Goal: Task Accomplishment & Management: Use online tool/utility

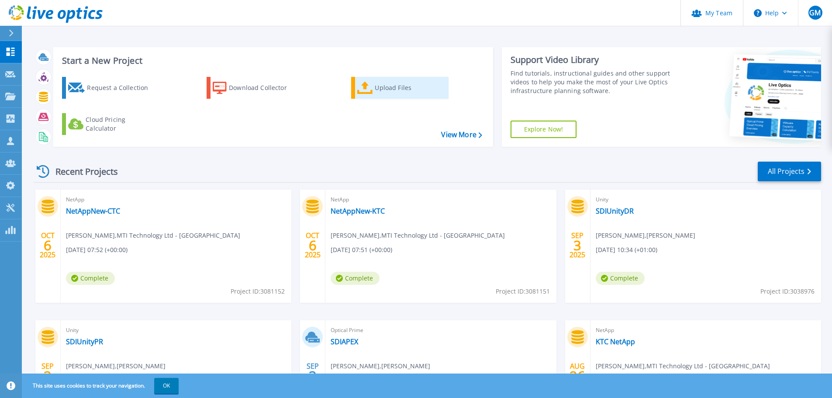
click at [363, 84] on icon at bounding box center [365, 88] width 16 height 13
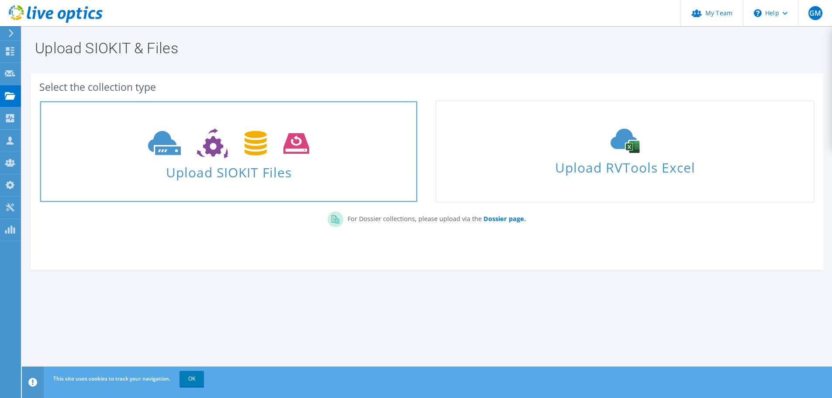
click at [240, 167] on span "Upload SIOKIT Files" at bounding box center [228, 169] width 377 height 19
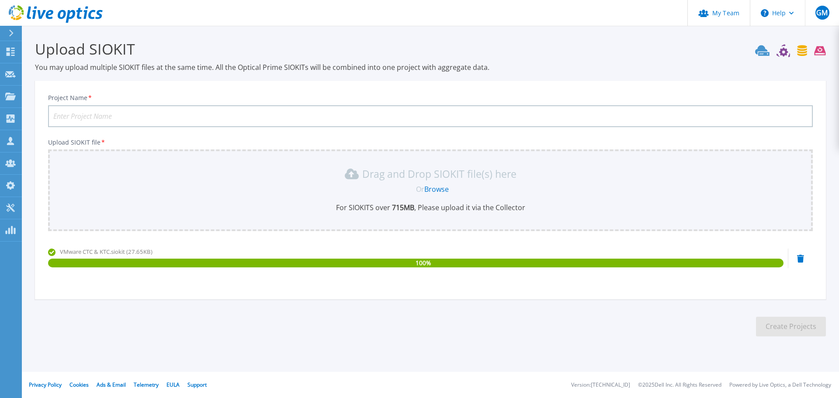
click at [186, 108] on input "Project Name *" at bounding box center [430, 116] width 765 height 22
click at [131, 114] on input "KTC NetApp" at bounding box center [430, 116] width 765 height 22
drag, startPoint x: 131, startPoint y: 114, endPoint x: 144, endPoint y: 115, distance: 13.2
click at [133, 114] on input "VMware CTC and KTC" at bounding box center [430, 116] width 765 height 22
type input "VMware CTC and KTC"
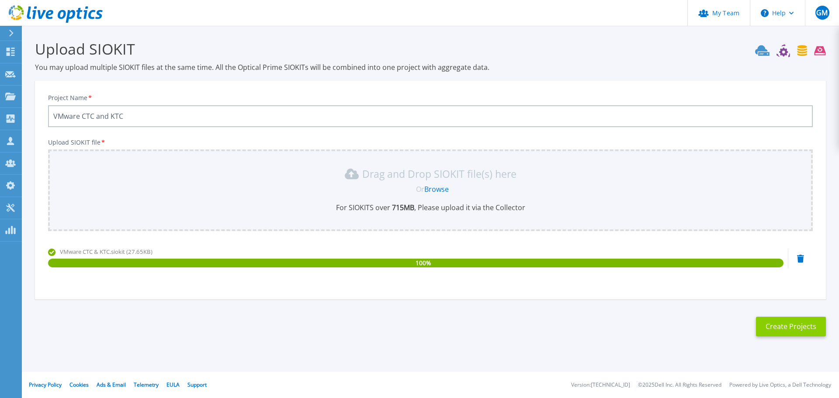
click at [763, 330] on button "Create Projects" at bounding box center [791, 327] width 70 height 20
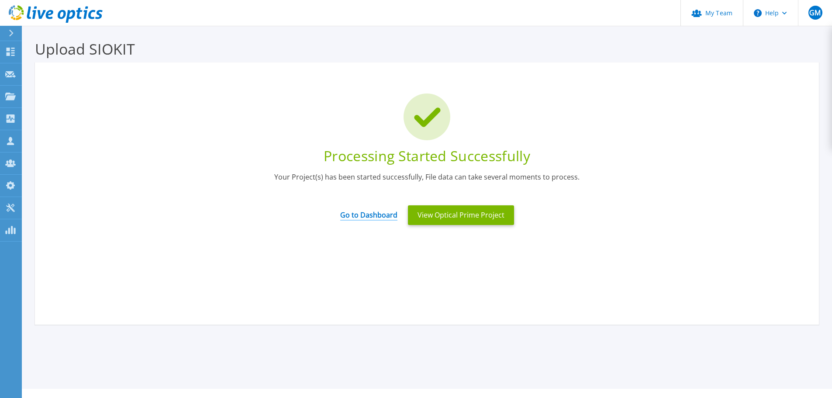
click at [367, 216] on link "Go to Dashboard" at bounding box center [368, 212] width 57 height 17
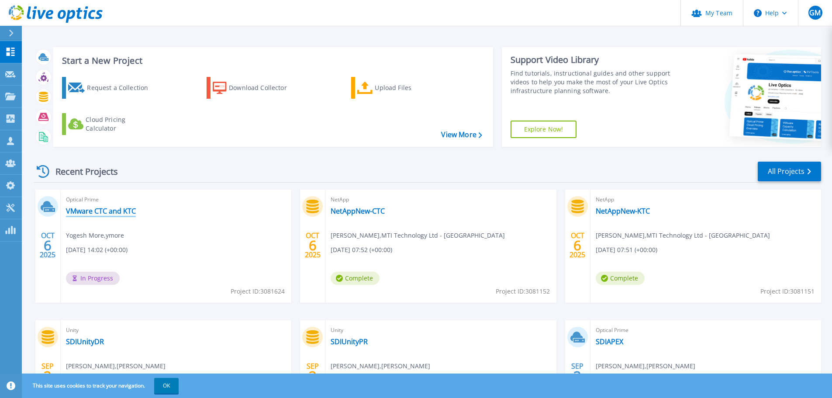
click at [107, 211] on link "VMware CTC and KTC" at bounding box center [101, 211] width 70 height 9
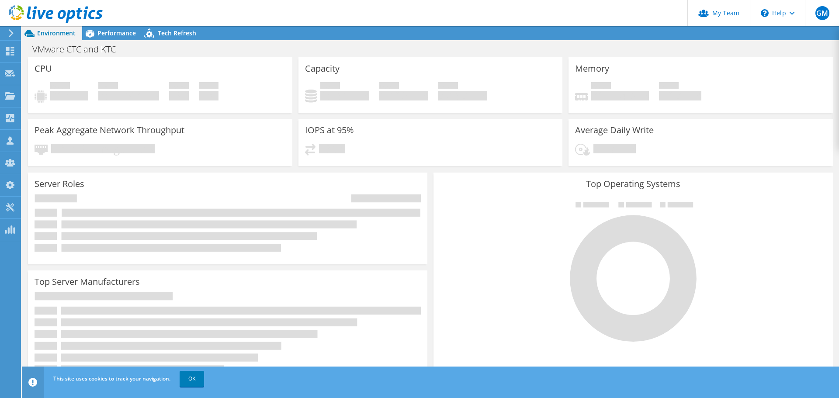
click at [8, 33] on icon at bounding box center [11, 33] width 7 height 8
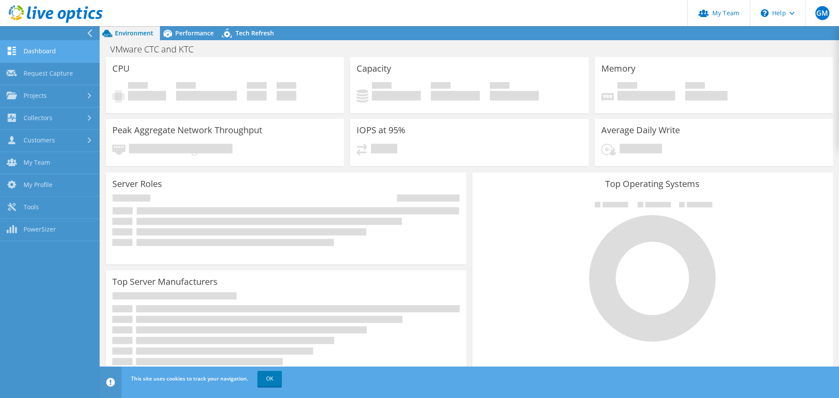
click at [38, 52] on link "Dashboard" at bounding box center [50, 52] width 100 height 22
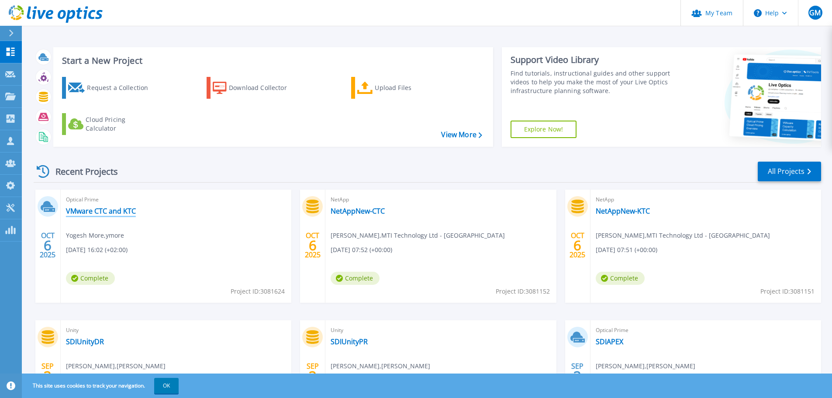
click at [122, 212] on link "VMware CTC and KTC" at bounding box center [101, 211] width 70 height 9
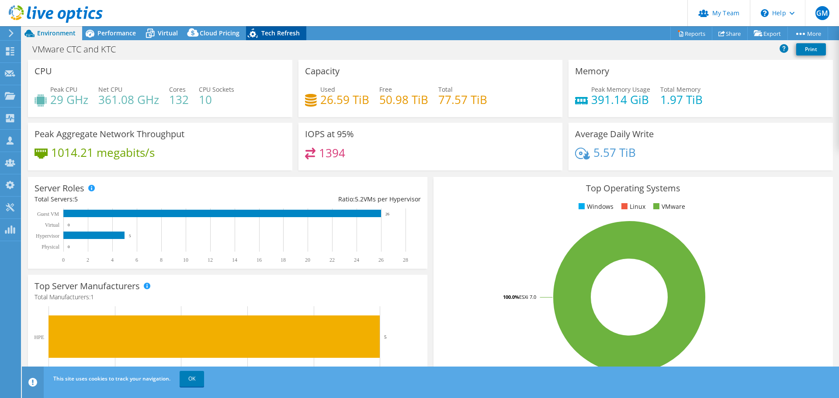
click at [279, 35] on span "Tech Refresh" at bounding box center [280, 33] width 38 height 8
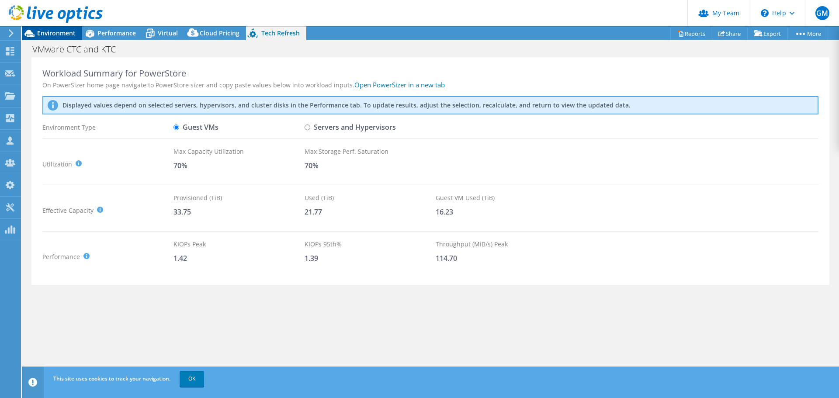
click at [51, 35] on span "Environment" at bounding box center [56, 33] width 38 height 8
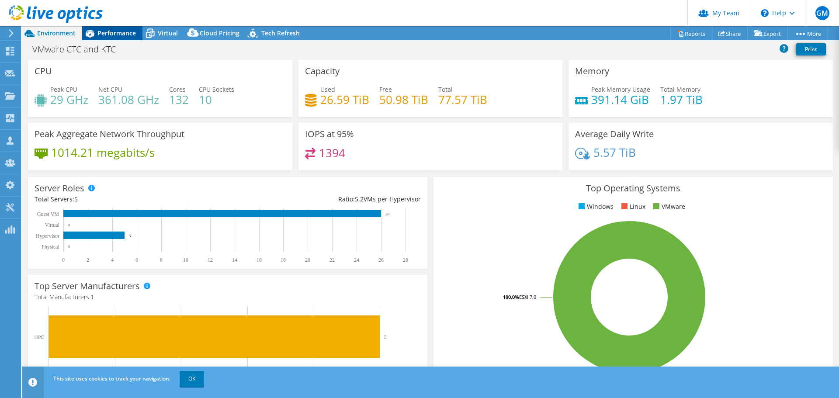
click at [122, 28] on div "Performance" at bounding box center [112, 33] width 60 height 14
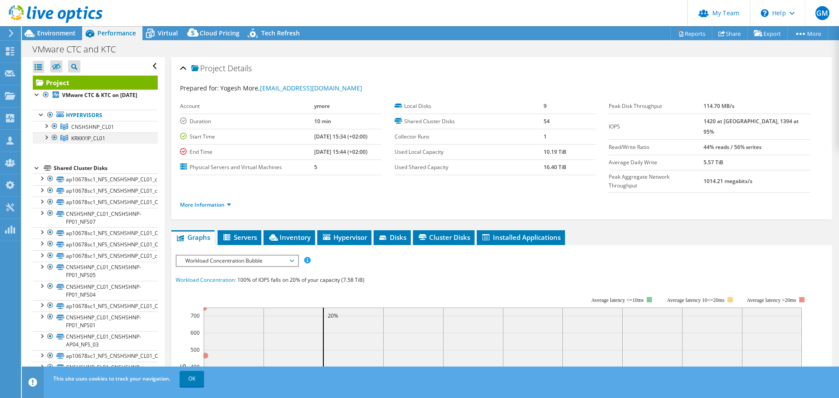
click at [46, 141] on div at bounding box center [46, 136] width 9 height 9
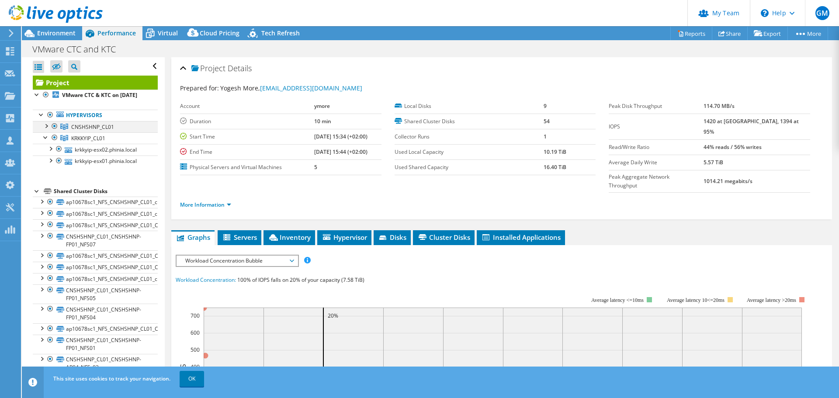
click at [45, 130] on div at bounding box center [46, 125] width 9 height 9
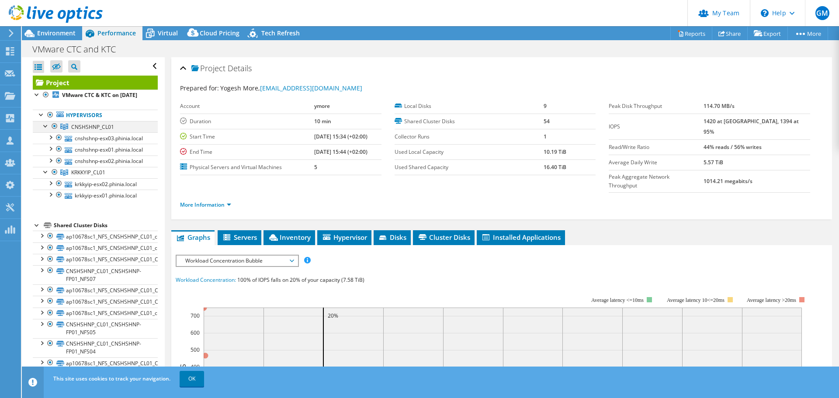
click at [46, 130] on div at bounding box center [46, 125] width 9 height 9
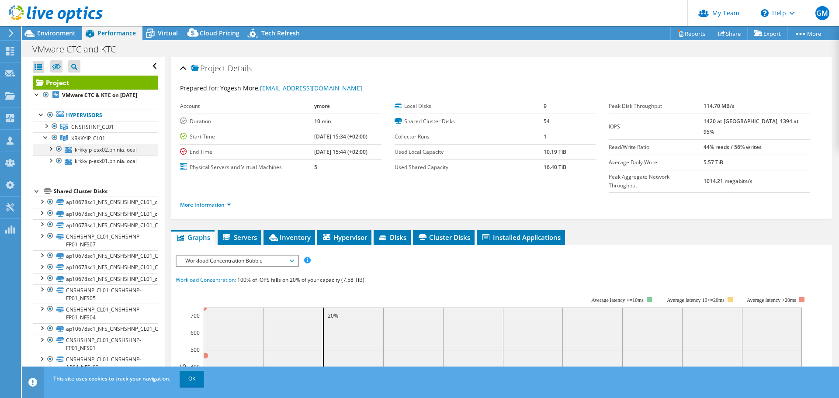
click at [50, 153] on div at bounding box center [50, 148] width 9 height 9
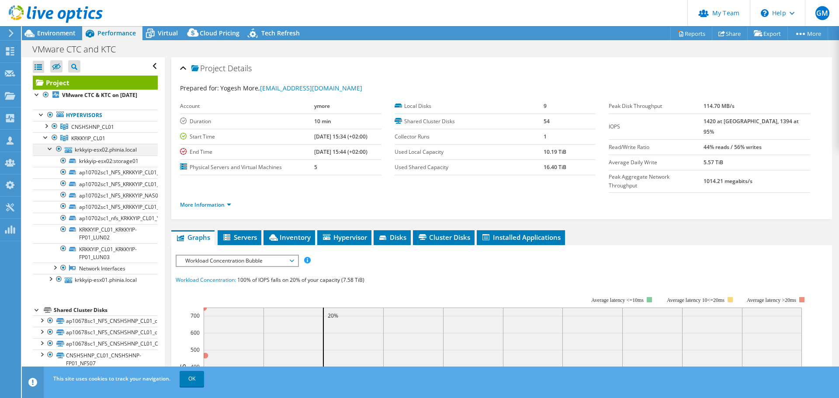
click at [49, 153] on div at bounding box center [50, 148] width 9 height 9
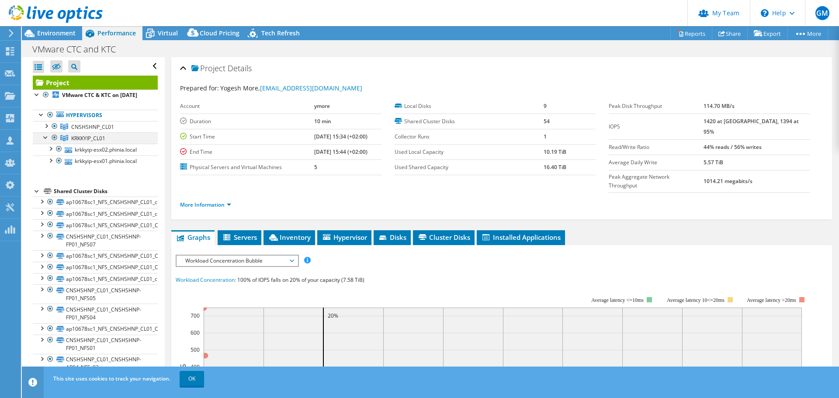
click at [45, 141] on div at bounding box center [46, 136] width 9 height 9
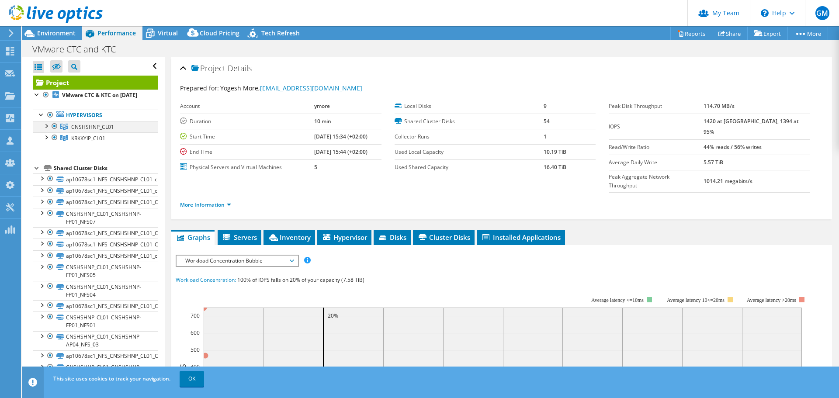
click at [45, 130] on div at bounding box center [46, 125] width 9 height 9
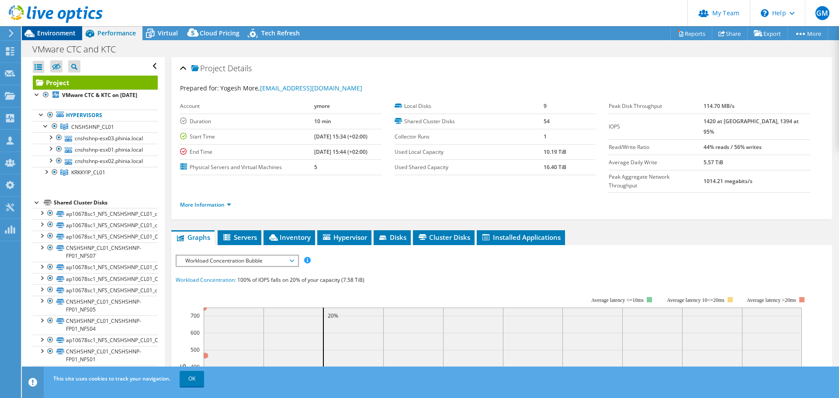
click at [49, 35] on span "Environment" at bounding box center [56, 33] width 38 height 8
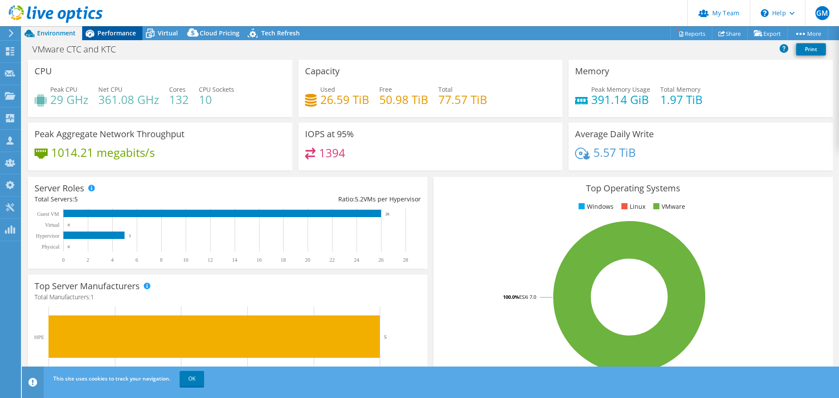
click at [115, 33] on span "Performance" at bounding box center [116, 33] width 38 height 8
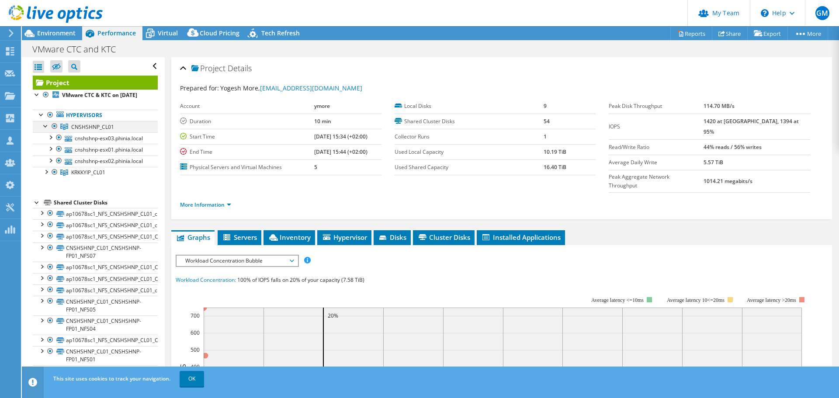
click at [45, 130] on div at bounding box center [46, 125] width 9 height 9
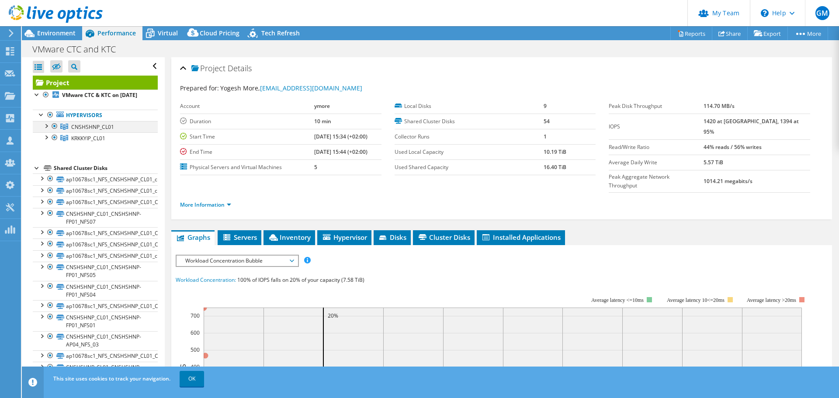
click at [55, 132] on div at bounding box center [54, 126] width 9 height 10
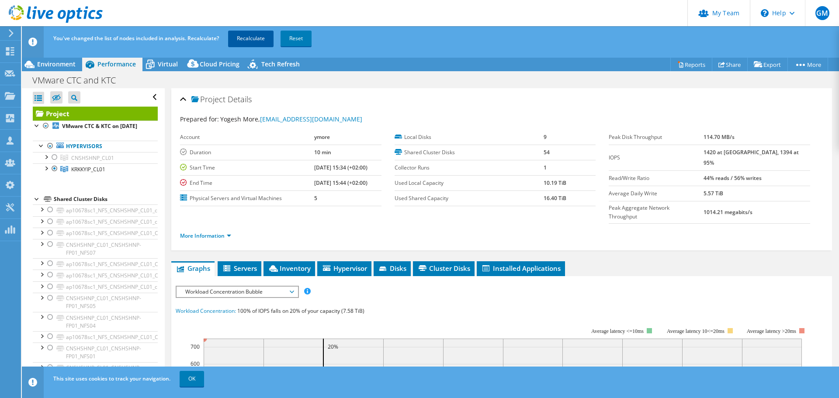
click at [252, 36] on link "Recalculate" at bounding box center [250, 39] width 45 height 16
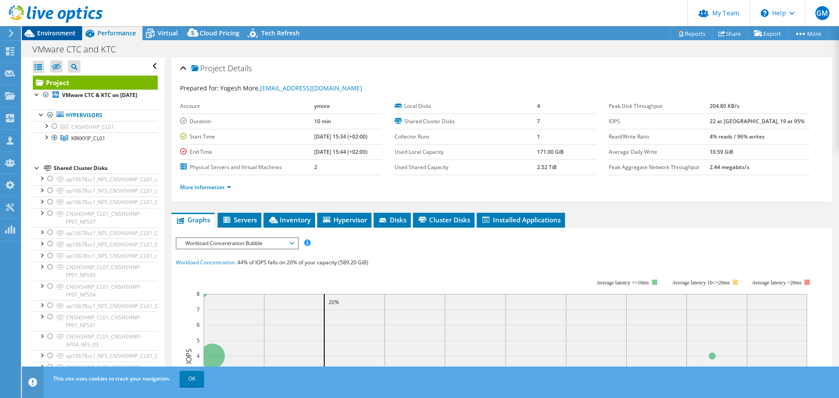
click at [52, 37] on div "Environment" at bounding box center [52, 33] width 60 height 14
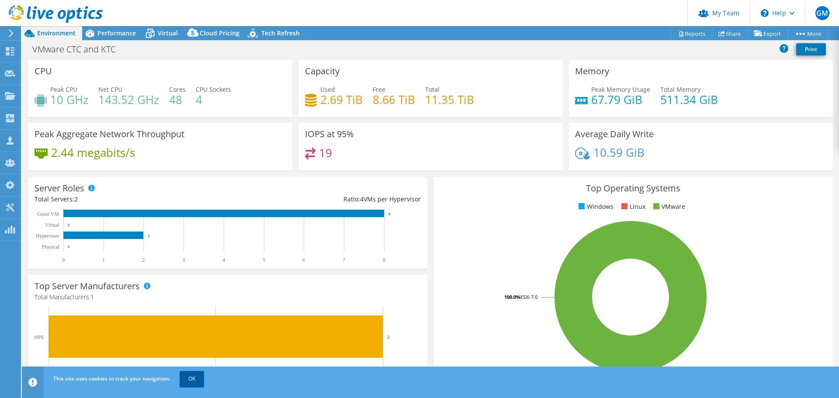
click at [186, 382] on link "OK" at bounding box center [192, 379] width 24 height 16
